Goal: Information Seeking & Learning: Learn about a topic

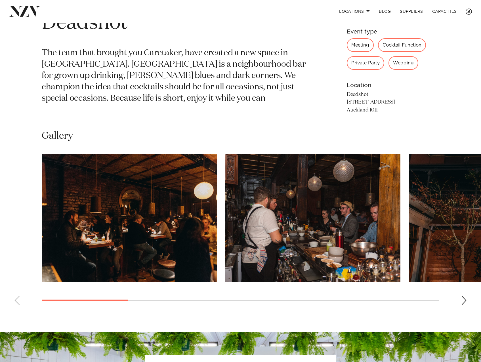
scroll to position [284, 0]
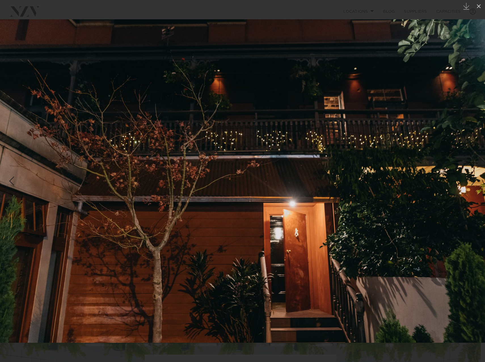
click at [404, 107] on img at bounding box center [242, 181] width 485 height 324
click at [230, 14] on div at bounding box center [242, 181] width 485 height 362
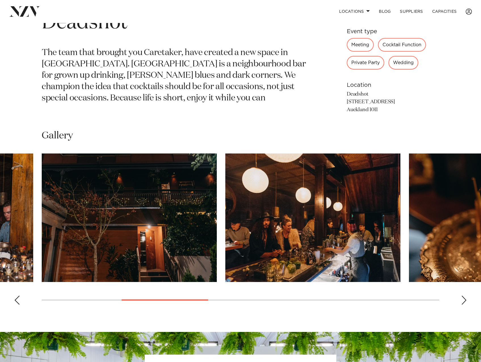
click at [461, 302] on swiper-container at bounding box center [240, 232] width 481 height 156
click at [463, 302] on div "Next slide" at bounding box center [464, 300] width 6 height 9
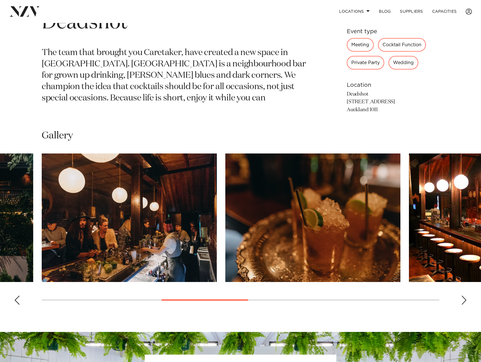
click at [463, 302] on div "Next slide" at bounding box center [464, 300] width 6 height 9
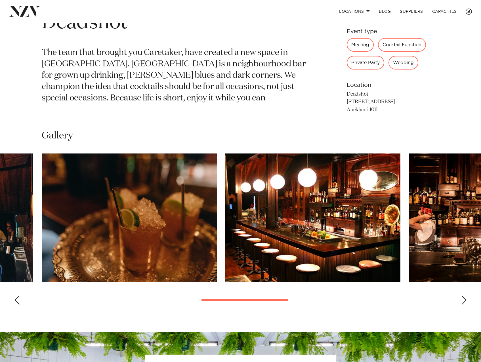
click at [463, 302] on div "Next slide" at bounding box center [464, 300] width 6 height 9
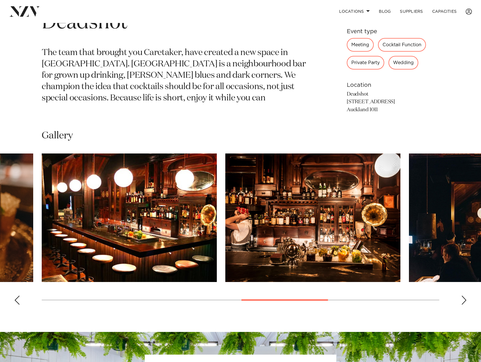
click at [463, 302] on div "Next slide" at bounding box center [464, 300] width 6 height 9
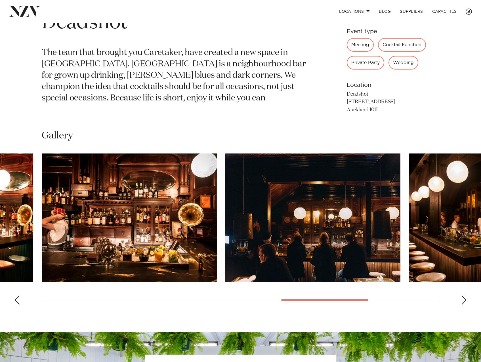
click at [463, 302] on div "Next slide" at bounding box center [464, 300] width 6 height 9
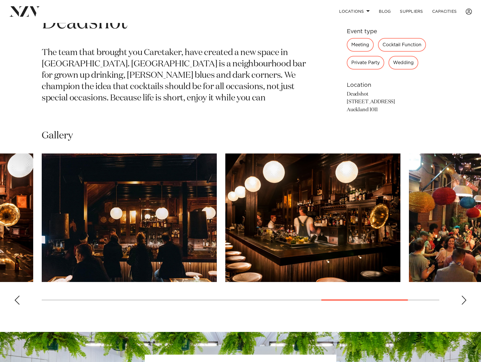
click at [463, 302] on div "Next slide" at bounding box center [464, 300] width 6 height 9
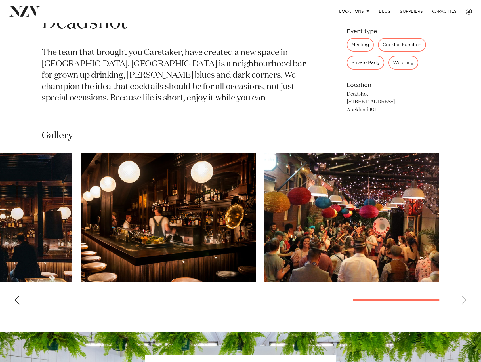
click at [463, 302] on swiper-container at bounding box center [240, 232] width 481 height 156
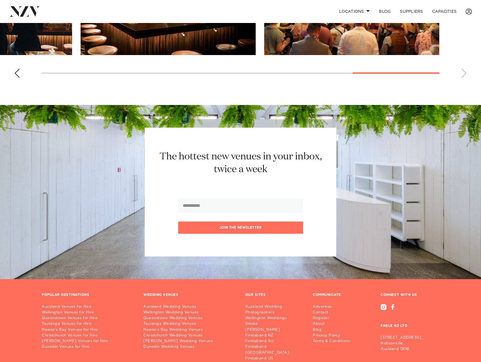
scroll to position [572, 0]
